Goal: Task Accomplishment & Management: Use online tool/utility

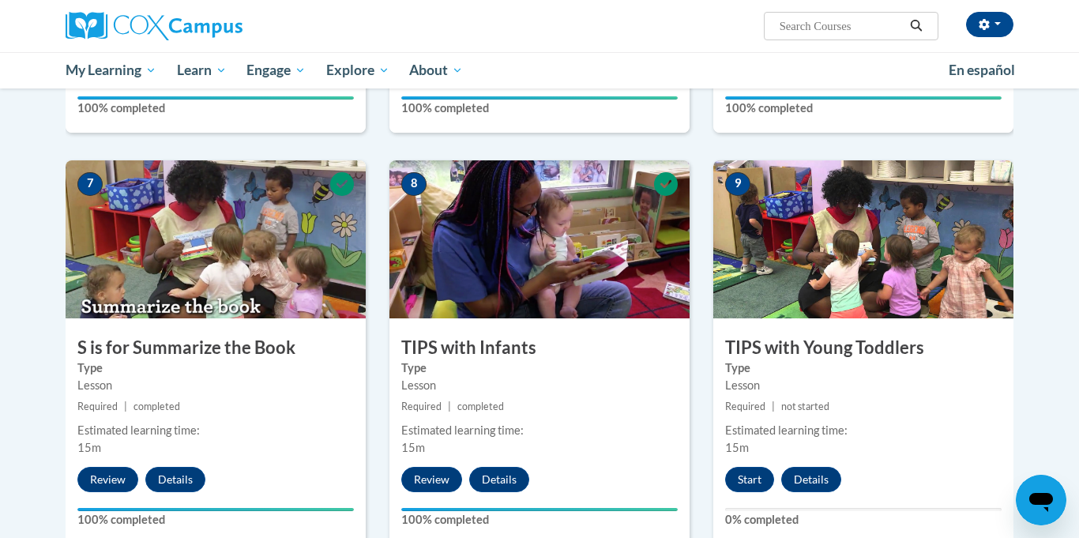
scroll to position [1099, 0]
click at [742, 482] on button "Start" at bounding box center [749, 479] width 49 height 25
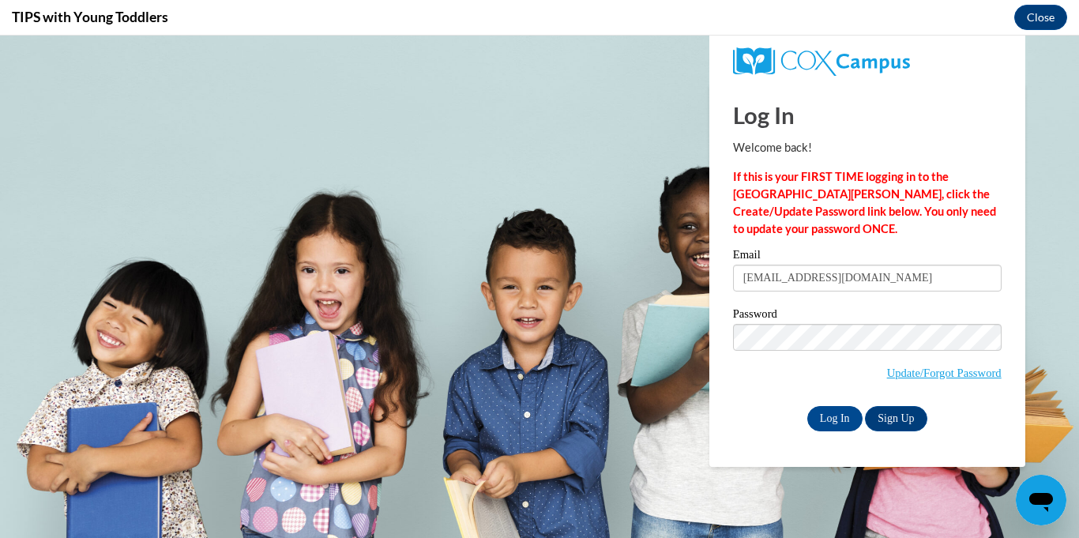
scroll to position [0, 0]
type input "[EMAIL_ADDRESS][DOMAIN_NAME]"
click at [862, 349] on span "Update/Forgot Password" at bounding box center [867, 357] width 269 height 66
click at [848, 409] on input "Log In" at bounding box center [834, 418] width 55 height 25
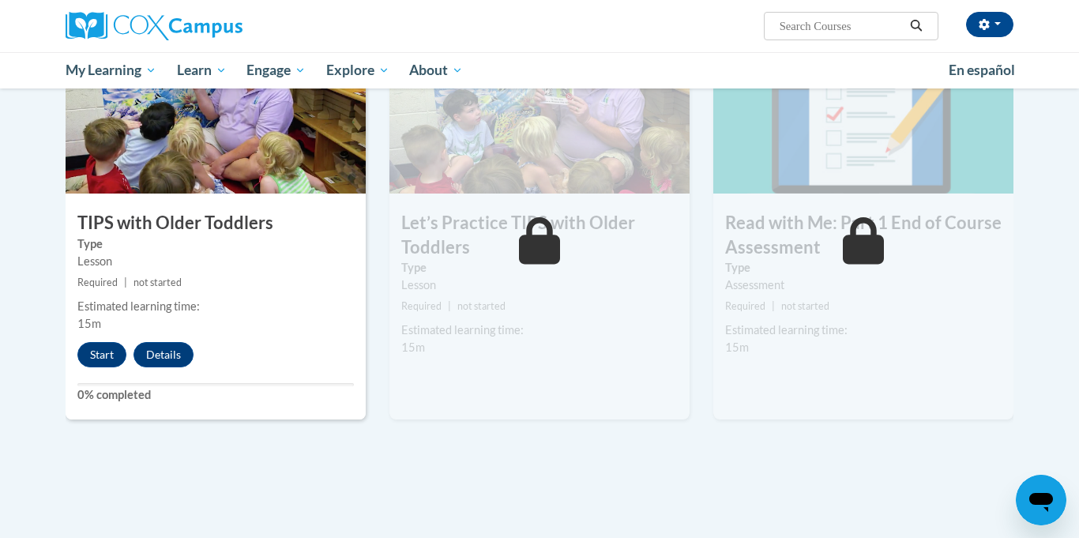
scroll to position [1637, 0]
click at [108, 358] on button "Start" at bounding box center [101, 353] width 49 height 25
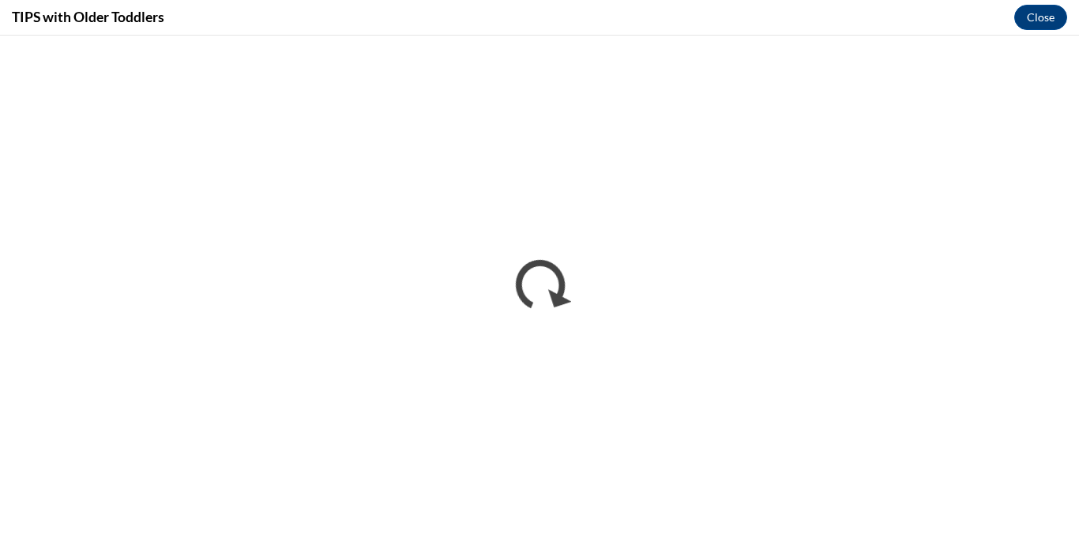
scroll to position [0, 0]
